Goal: Task Accomplishment & Management: Use online tool/utility

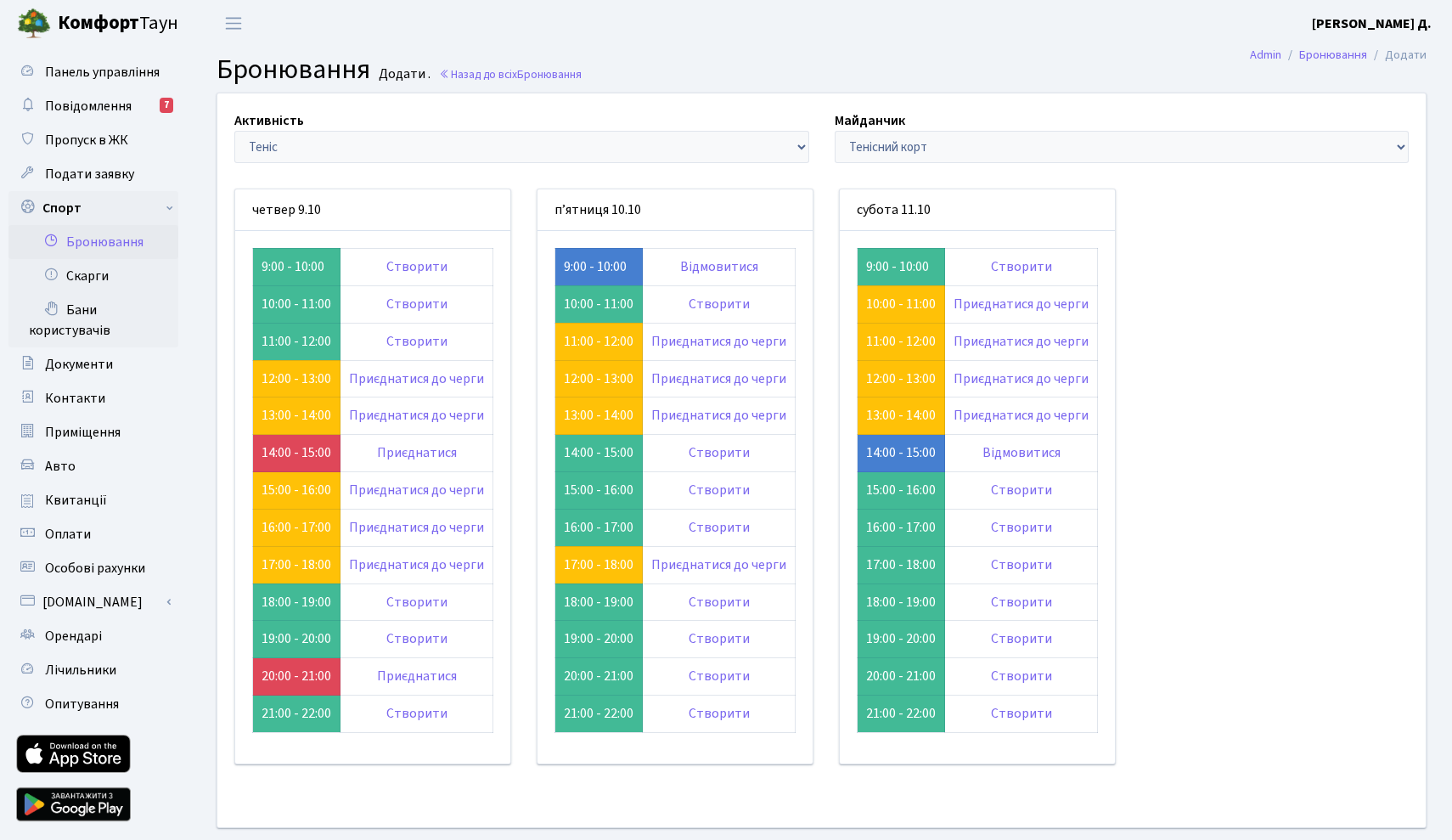
click at [118, 242] on link "Бронювання" at bounding box center [93, 242] width 170 height 34
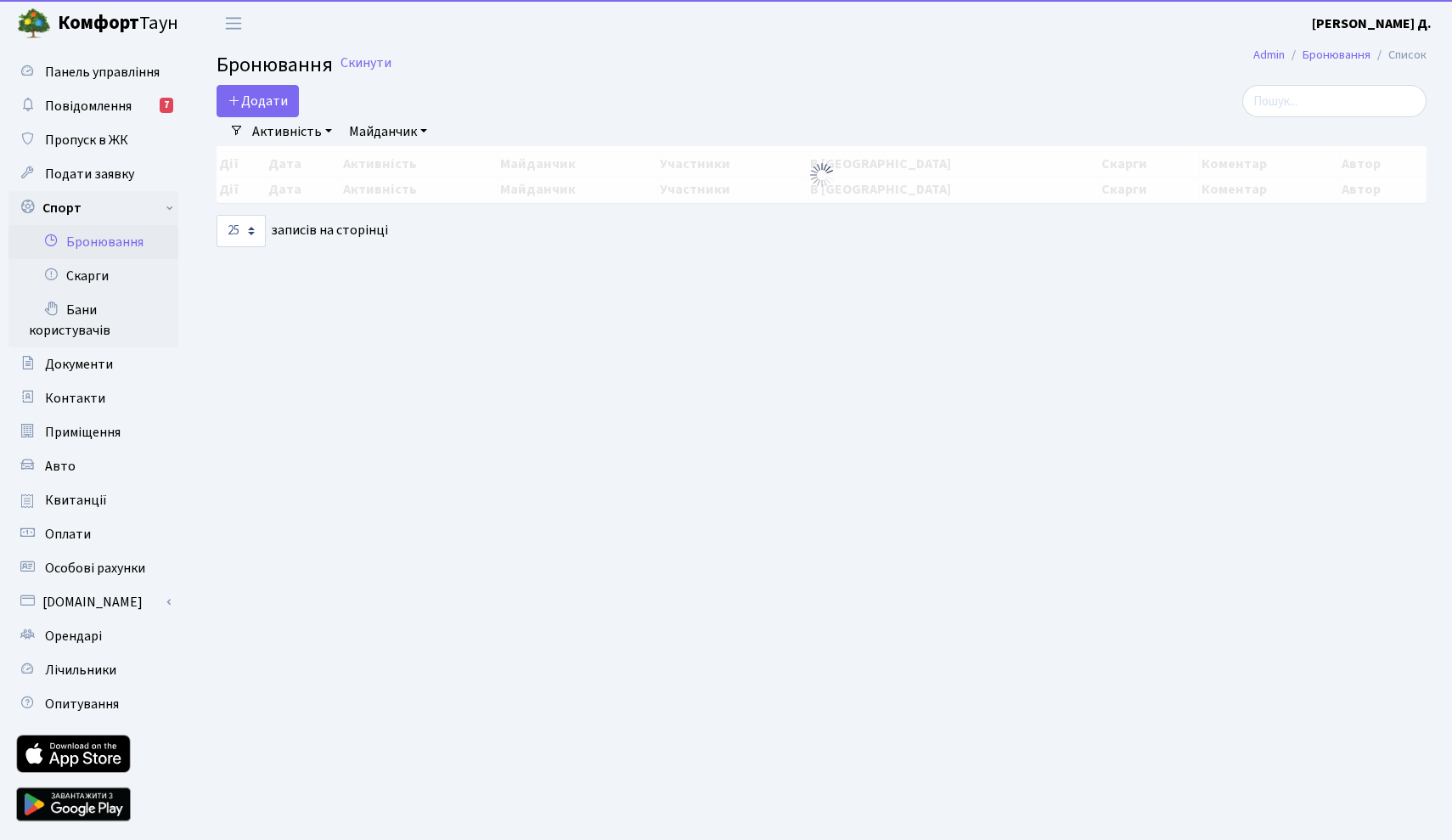
select select "25"
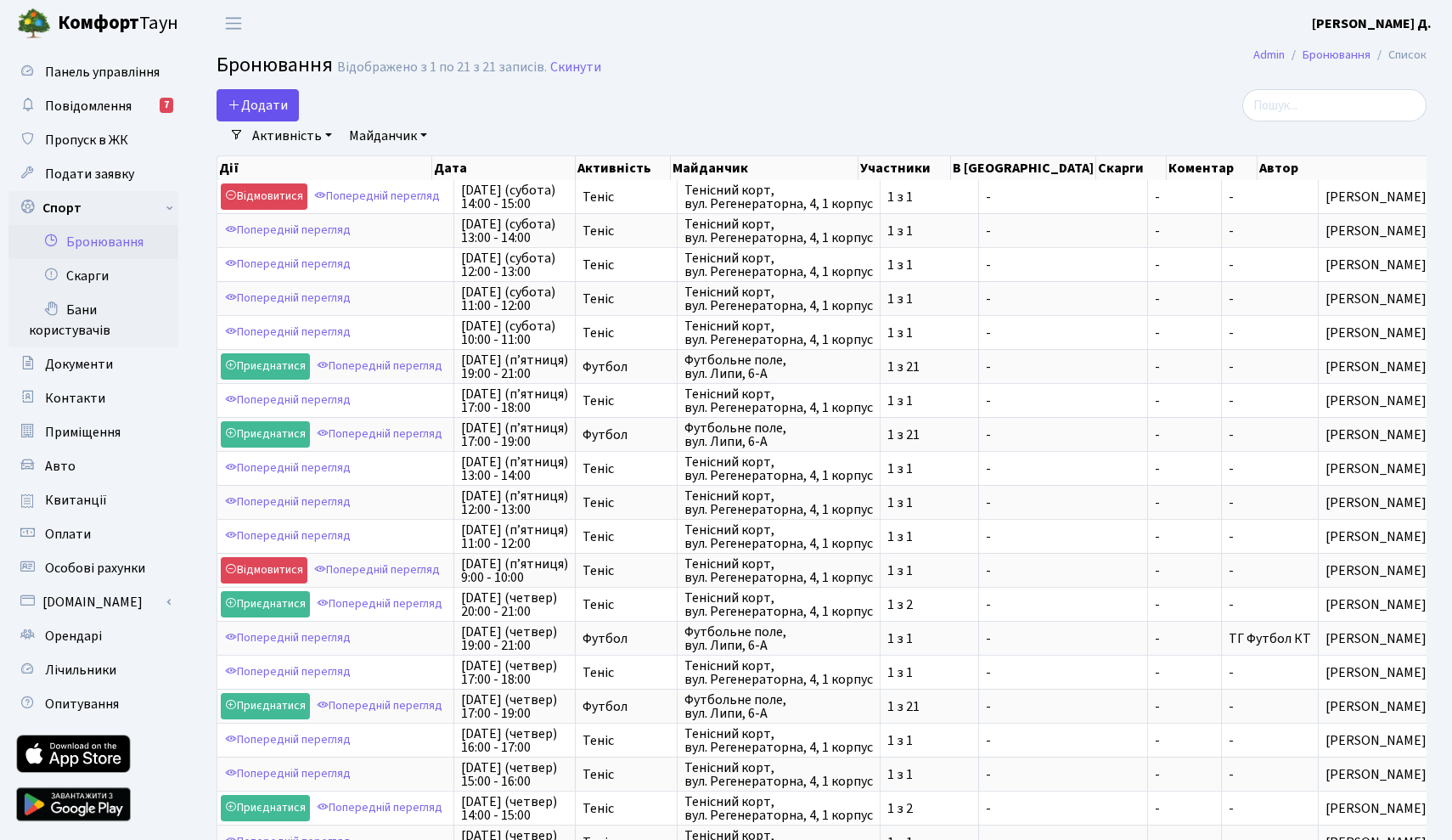
click at [274, 106] on button "Додати" at bounding box center [257, 105] width 82 height 32
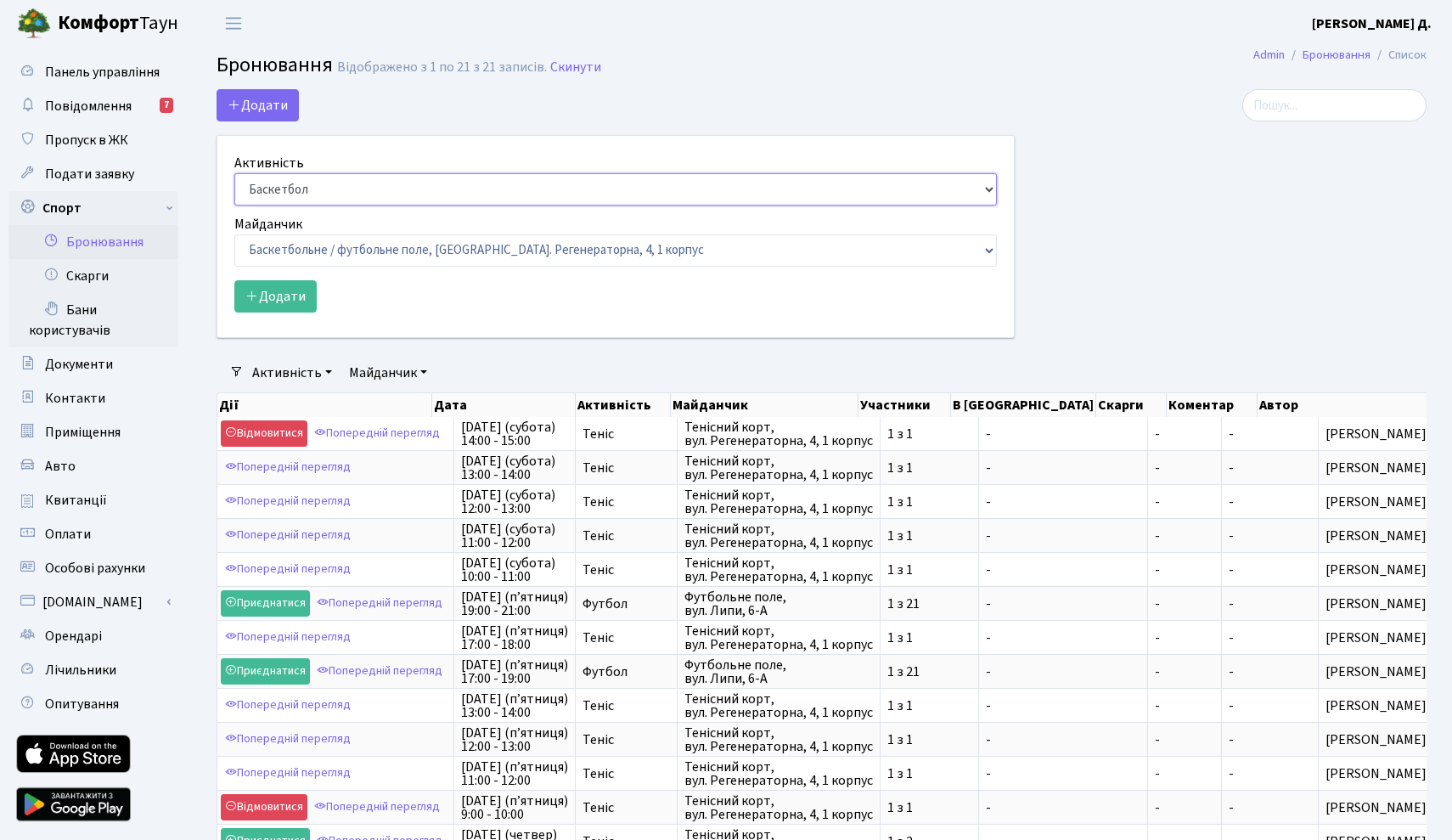
select select "1"
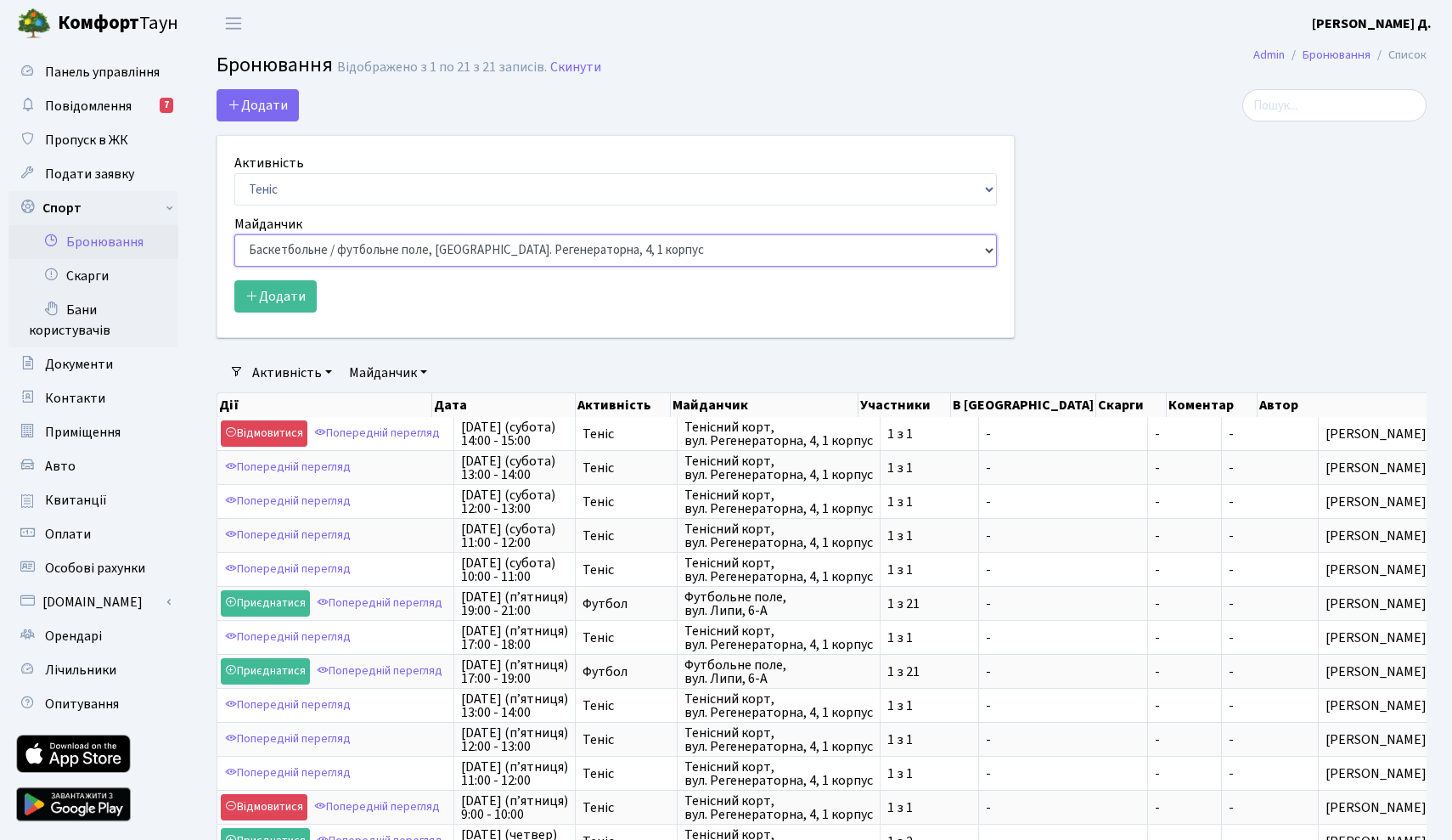
select select "1"
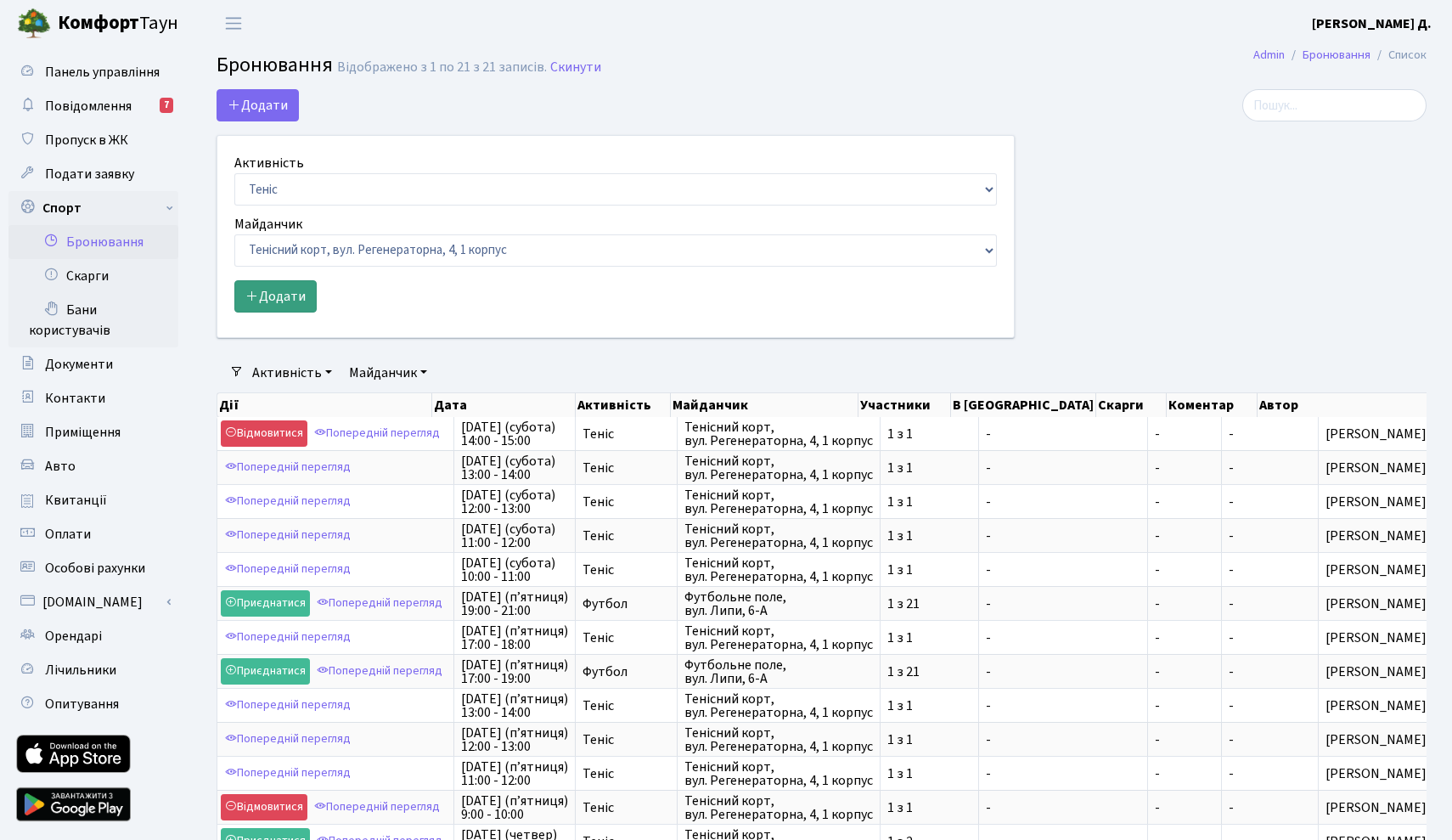
click at [273, 291] on button "Додати" at bounding box center [275, 296] width 82 height 32
